Goal: Transaction & Acquisition: Purchase product/service

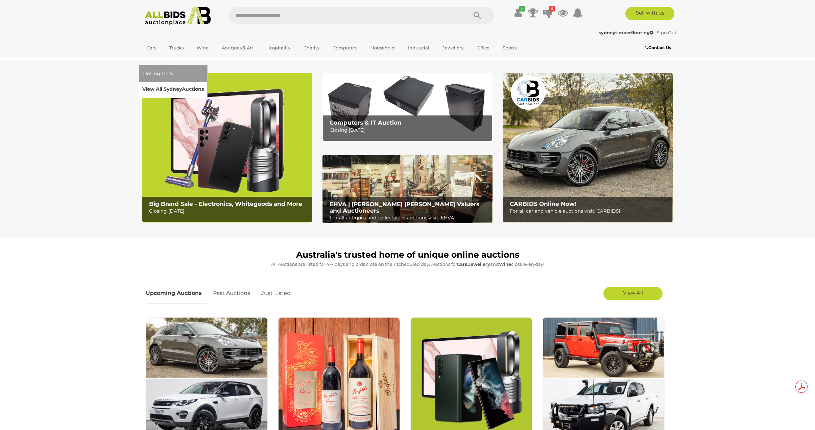
click at [204, 84] on link "View All Sydney Auctions" at bounding box center [173, 89] width 62 height 10
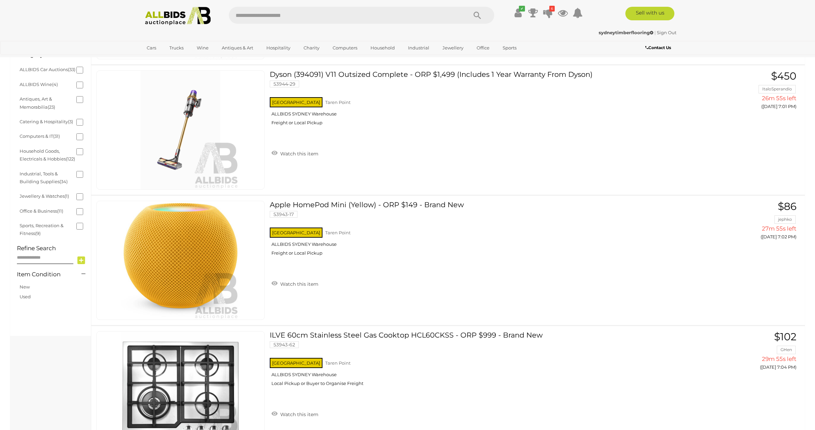
scroll to position [169, 0]
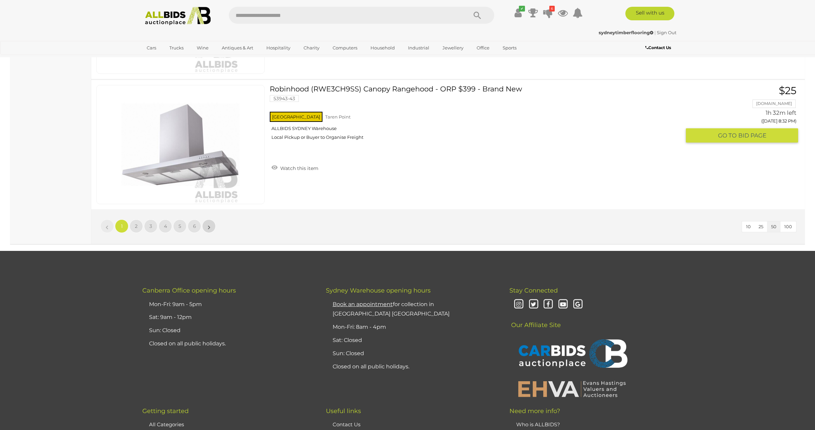
scroll to position [6393, 0]
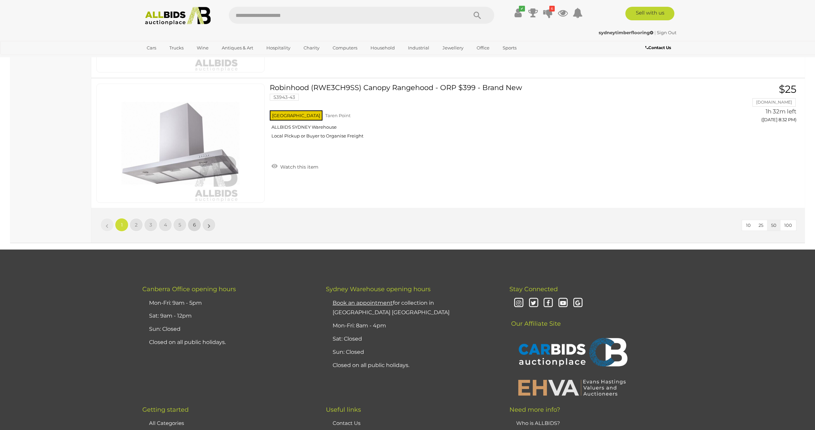
click at [194, 225] on span "6" at bounding box center [194, 225] width 3 height 6
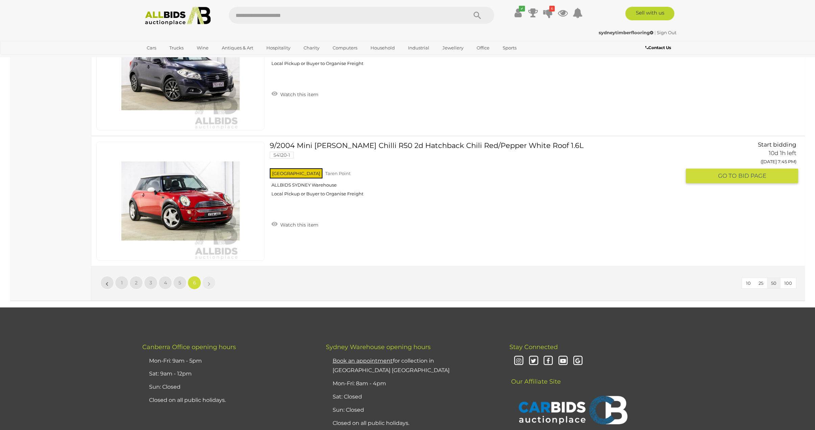
scroll to position [2728, 0]
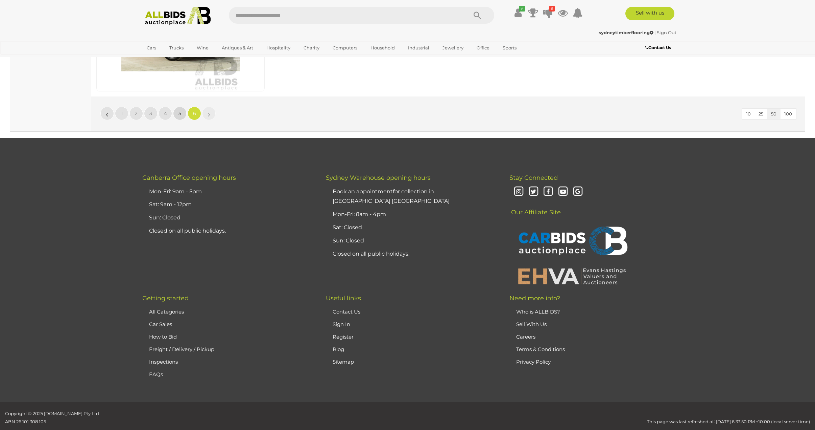
click at [179, 114] on span "5" at bounding box center [180, 113] width 3 height 6
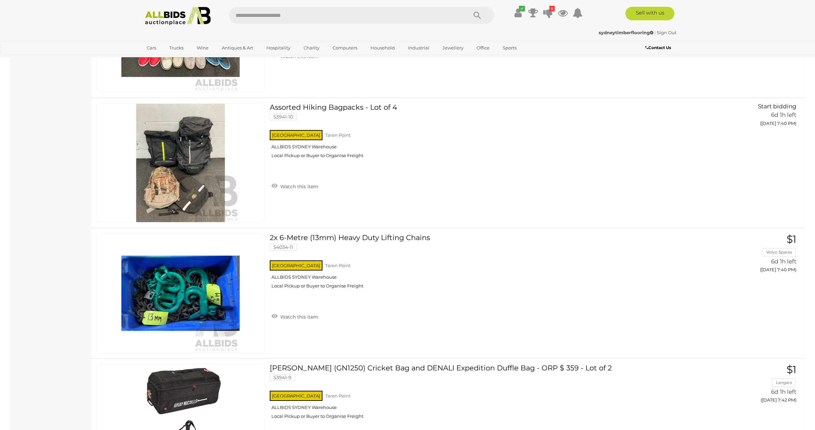
scroll to position [6523, 0]
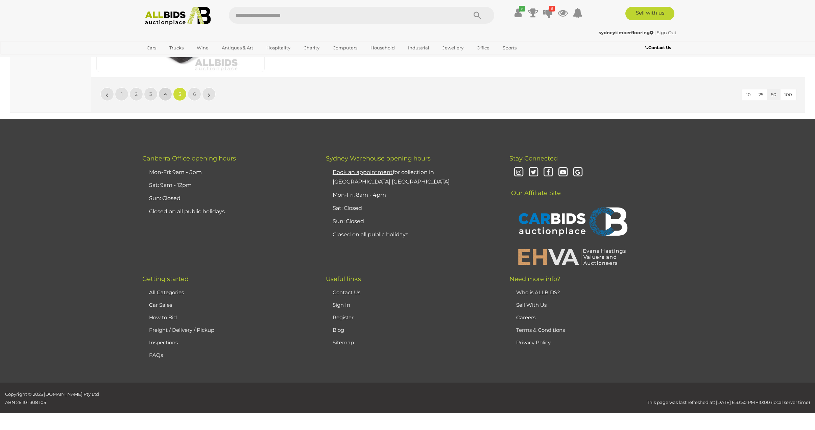
click at [167, 92] on link "4" at bounding box center [166, 94] width 14 height 14
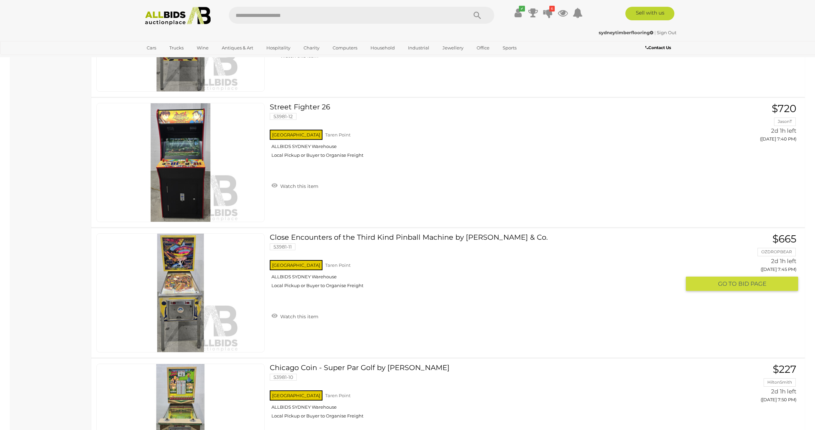
scroll to position [5636, 0]
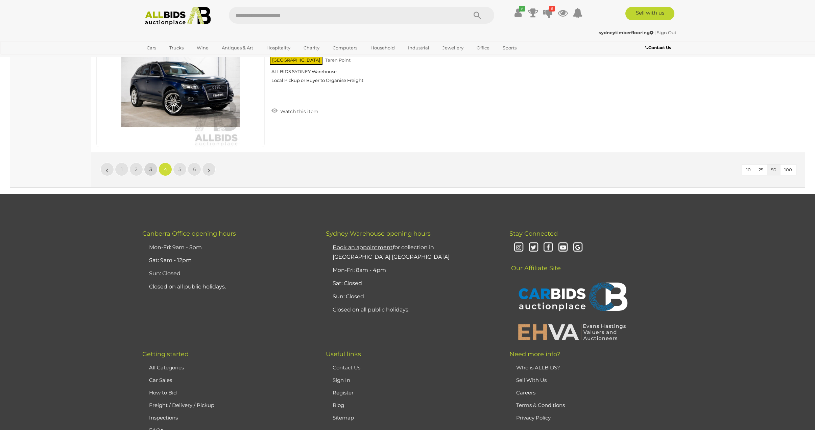
click at [152, 170] on span "3" at bounding box center [151, 169] width 3 height 6
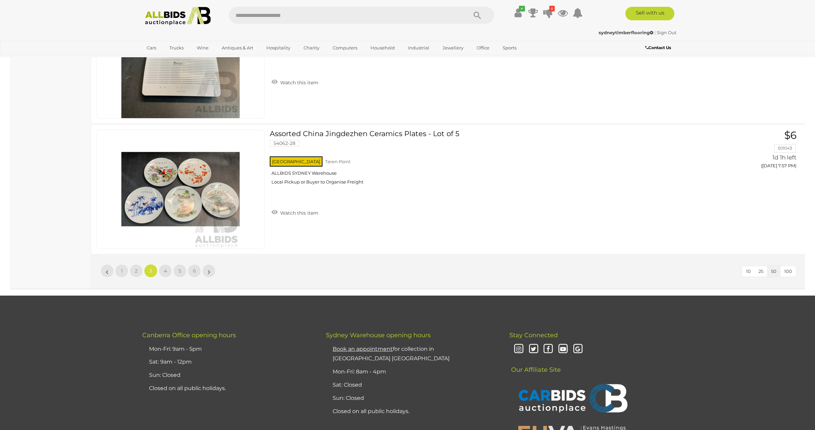
scroll to position [6516, 0]
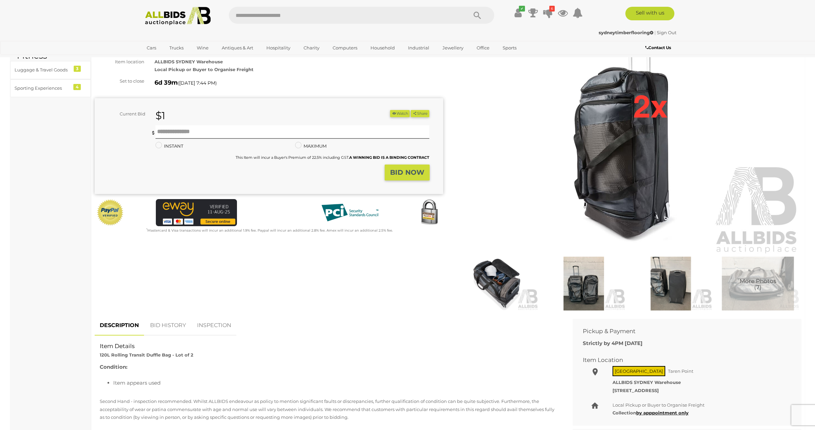
scroll to position [34, 0]
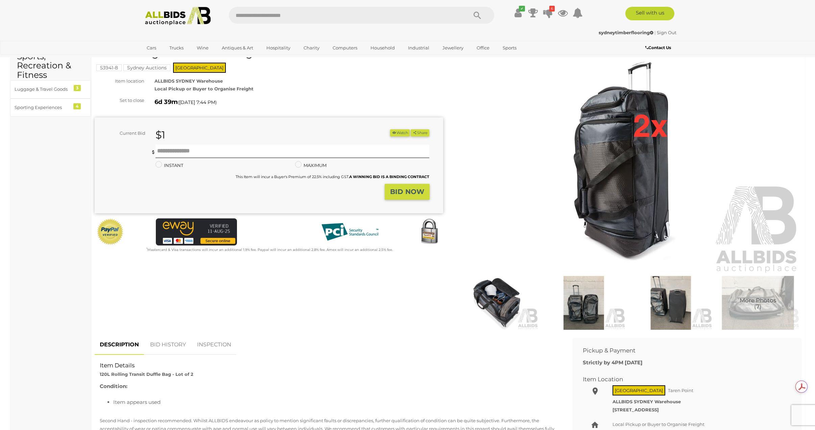
click at [593, 312] on img at bounding box center [584, 303] width 84 height 54
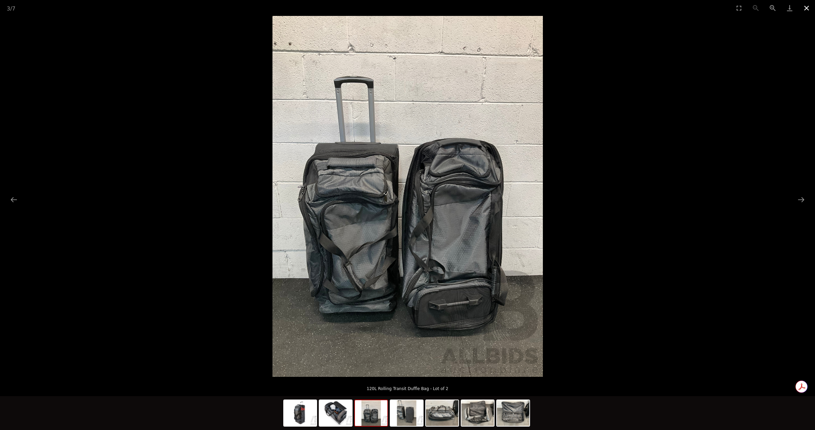
click at [808, 10] on button "Close gallery" at bounding box center [807, 8] width 17 height 16
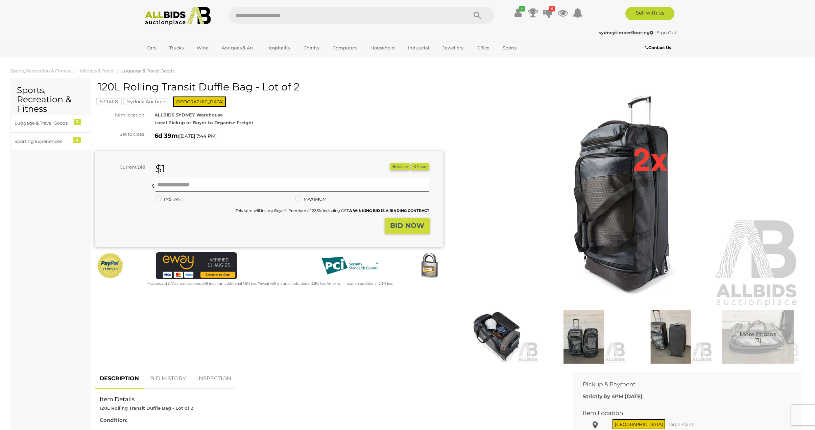
drag, startPoint x: 97, startPoint y: 85, endPoint x: 171, endPoint y: 93, distance: 74.5
click at [171, 93] on div "120L Rolling Transit Duffle Bag - Lot of 2 53941-8 Sydney Auctions NSW Item loc…" at bounding box center [269, 184] width 349 height 206
click at [164, 92] on h1 "120L Rolling Transit Duffle Bag - Lot of 2" at bounding box center [270, 86] width 344 height 11
click at [100, 83] on h1 "120L Rolling Transit Duffle Bag - Lot of 2" at bounding box center [270, 86] width 344 height 11
drag, startPoint x: 98, startPoint y: 84, endPoint x: 169, endPoint y: 90, distance: 71.3
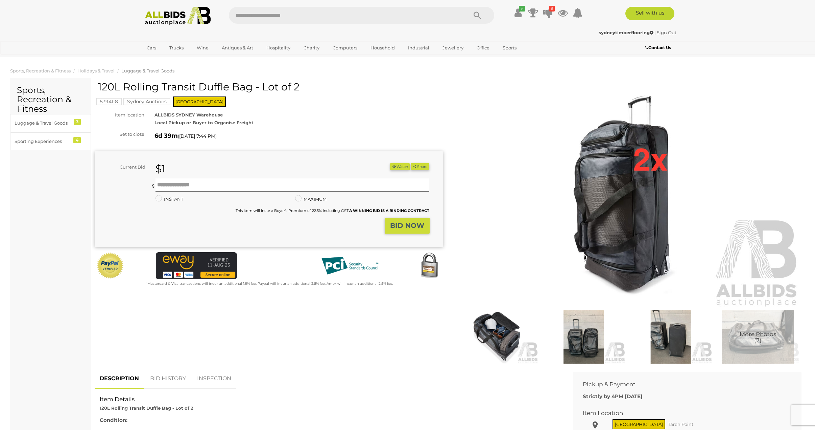
click at [172, 90] on div "120L Rolling Transit Duffle Bag - Lot of 2 53941-8 Sydney Auctions NSW Item loc…" at bounding box center [269, 184] width 349 height 206
drag, startPoint x: 169, startPoint y: 90, endPoint x: 159, endPoint y: 87, distance: 9.8
click at [168, 90] on h1 "120L Rolling Transit Duffle Bag - Lot of 2" at bounding box center [270, 86] width 344 height 11
click at [159, 87] on h1 "120L Rolling Transit Duffle Bag - Lot of 2" at bounding box center [270, 86] width 344 height 11
drag, startPoint x: 252, startPoint y: 86, endPoint x: 89, endPoint y: 89, distance: 163.4
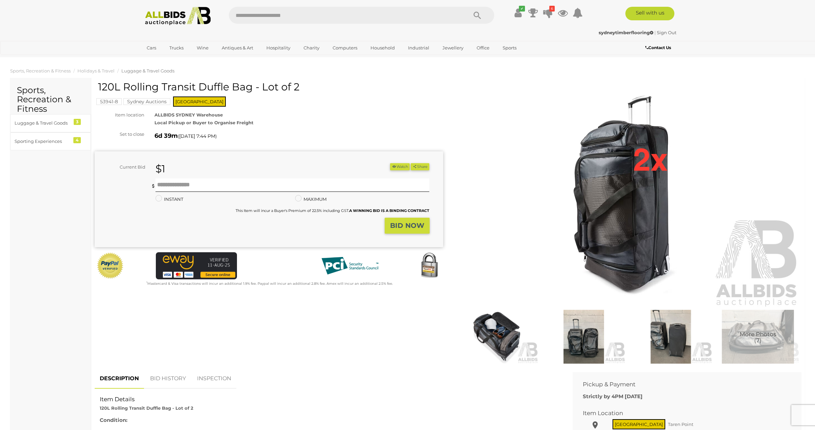
click at [104, 84] on h1 "120L Rolling Transit Duffle Bag - Lot of 2" at bounding box center [270, 86] width 344 height 11
drag, startPoint x: 99, startPoint y: 85, endPoint x: 251, endPoint y: 85, distance: 152.2
click at [251, 85] on h1 "120L Rolling Transit Duffle Bag - Lot of 2" at bounding box center [270, 86] width 344 height 11
copy h1 "120L Rolling Transit Duffle Bag"
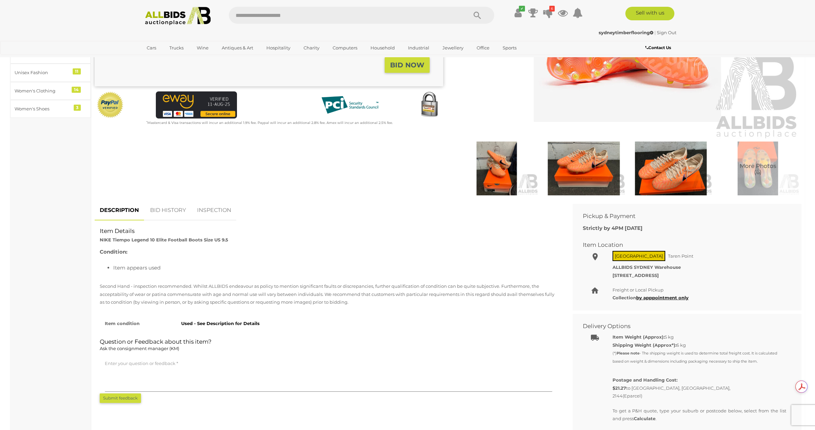
scroll to position [169, 0]
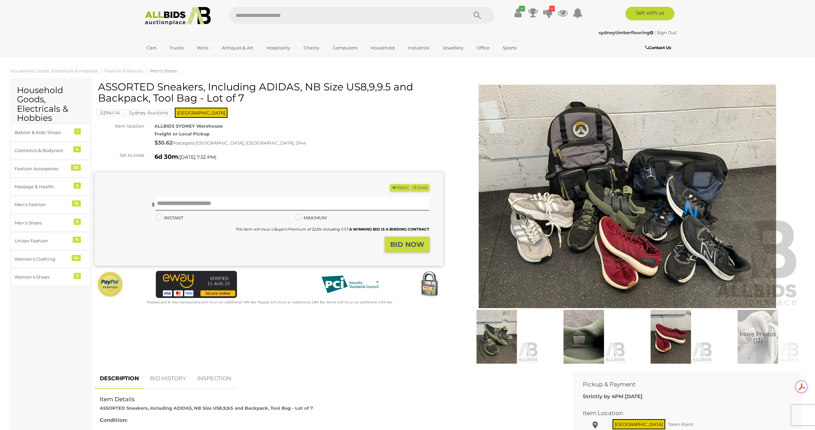
click at [628, 259] on img at bounding box center [628, 196] width 346 height 223
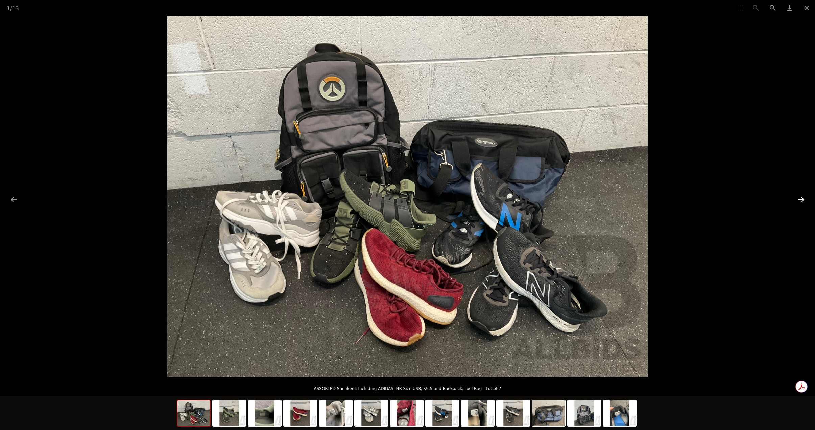
click at [806, 199] on button "Next slide" at bounding box center [802, 199] width 14 height 13
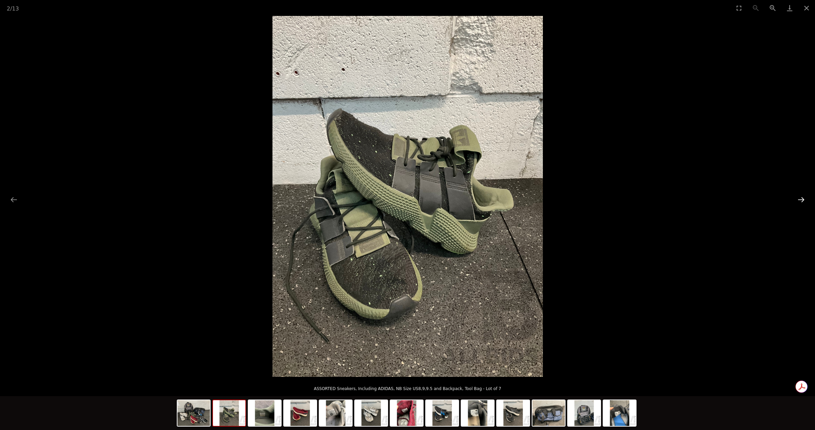
click at [806, 199] on button "Next slide" at bounding box center [802, 199] width 14 height 13
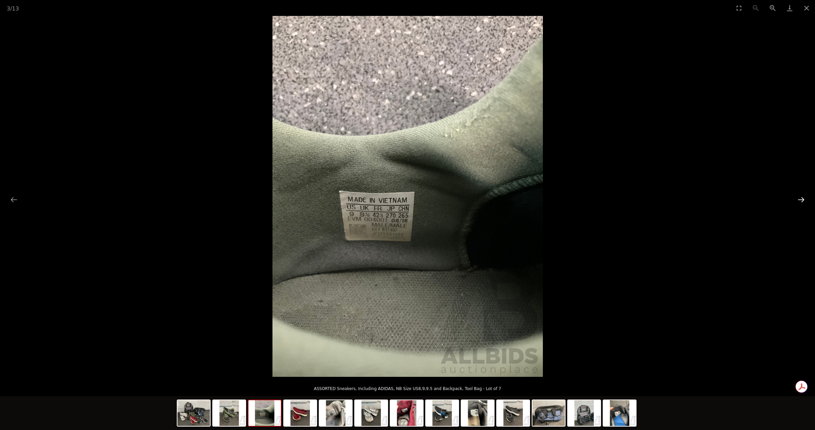
click at [806, 199] on button "Next slide" at bounding box center [802, 199] width 14 height 13
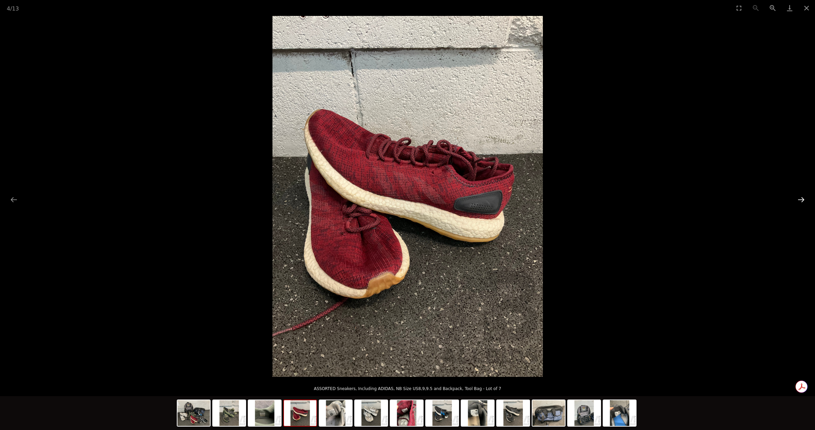
click at [806, 199] on button "Next slide" at bounding box center [802, 199] width 14 height 13
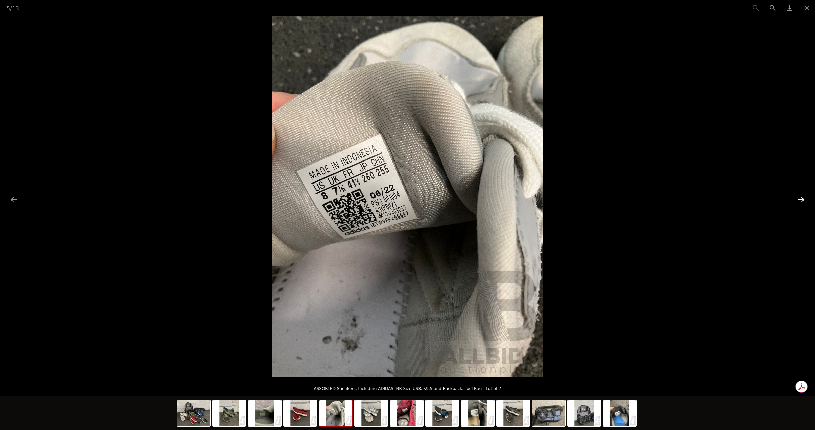
click at [806, 199] on button "Next slide" at bounding box center [802, 199] width 14 height 13
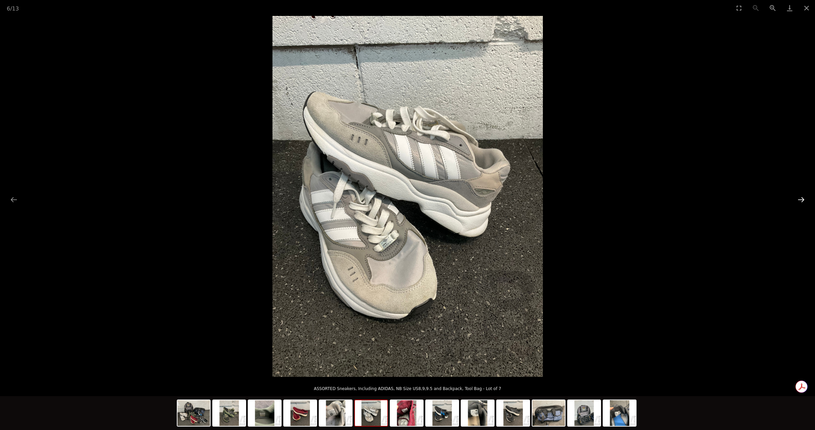
click at [806, 199] on button "Next slide" at bounding box center [802, 199] width 14 height 13
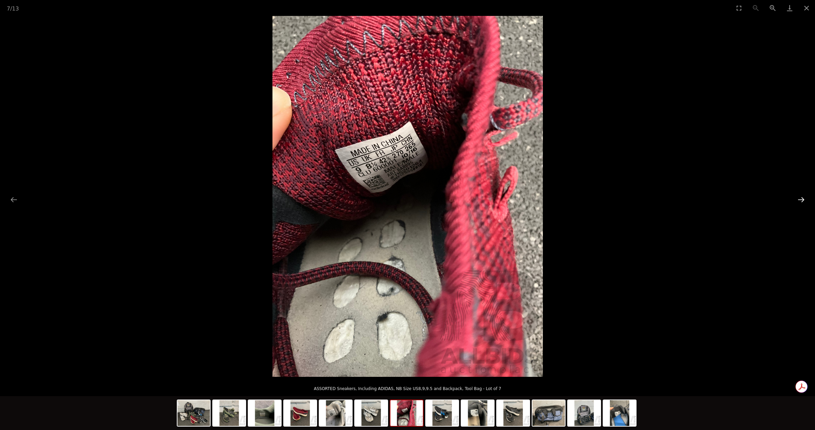
click at [806, 199] on button "Next slide" at bounding box center [802, 199] width 14 height 13
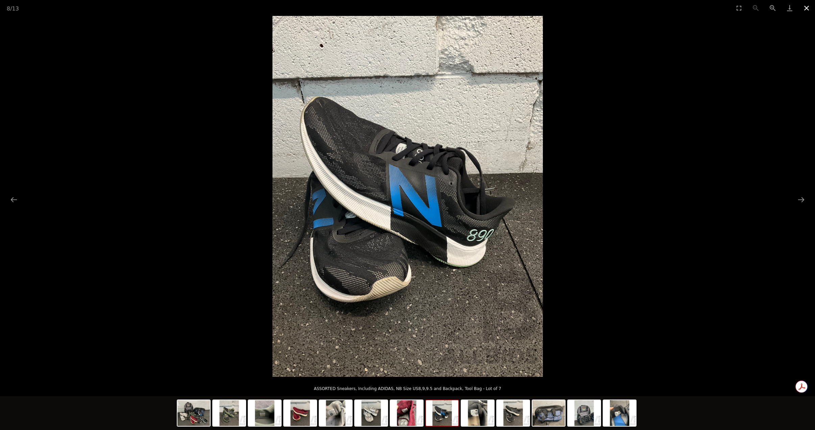
click at [808, 12] on button "Close gallery" at bounding box center [807, 8] width 17 height 16
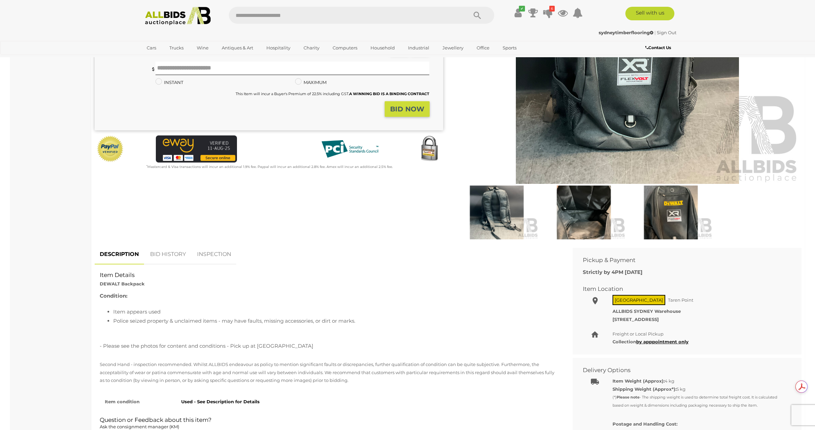
scroll to position [135, 0]
